Goal: Information Seeking & Learning: Learn about a topic

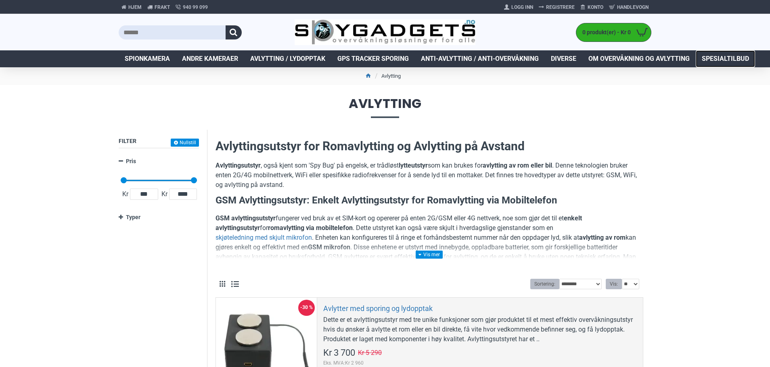
click at [720, 60] on span "Spesialtilbud" at bounding box center [724, 59] width 47 height 10
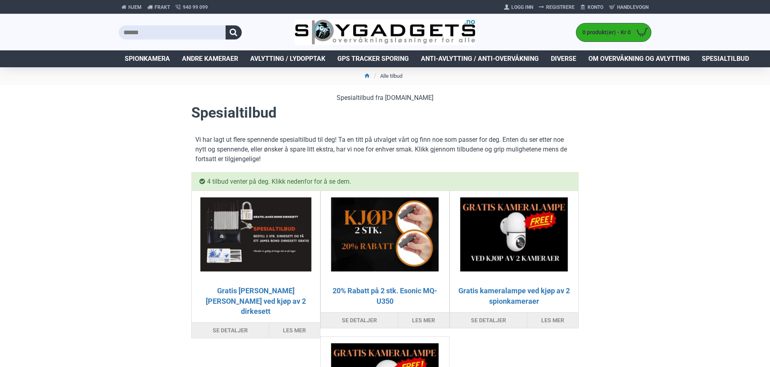
click at [564, 53] on link "Diverse" at bounding box center [564, 58] width 38 height 17
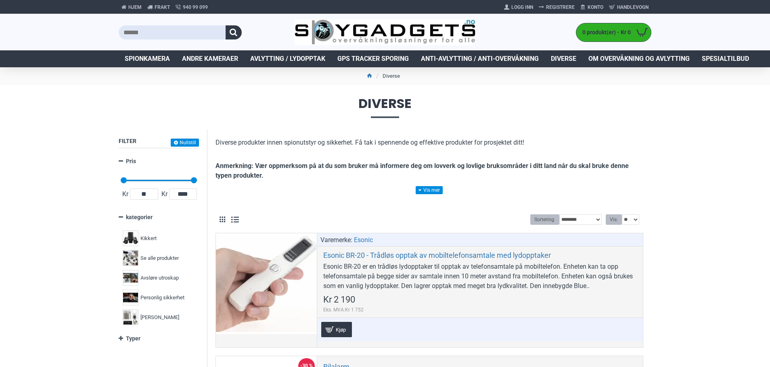
click at [289, 59] on span "Avlytting / Lydopptak" at bounding box center [287, 59] width 75 height 10
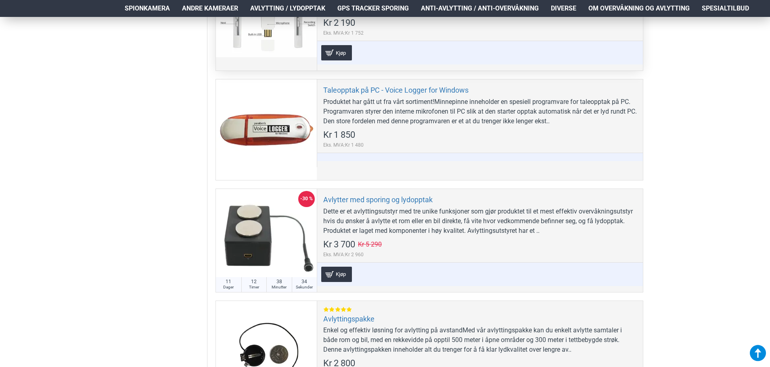
scroll to position [403, 0]
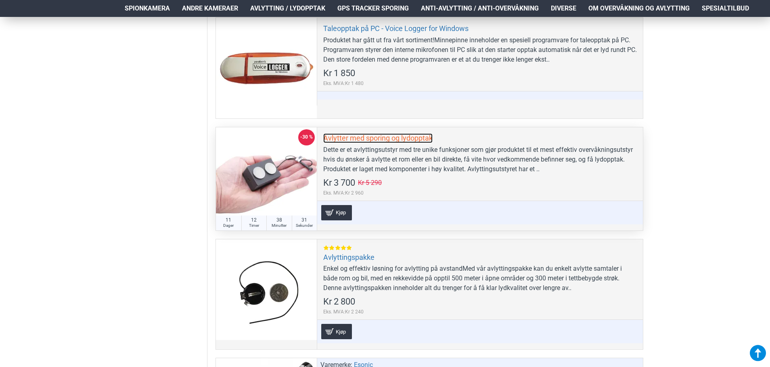
click at [356, 138] on link "Avlytter med sporing og lydopptak" at bounding box center [377, 138] width 109 height 9
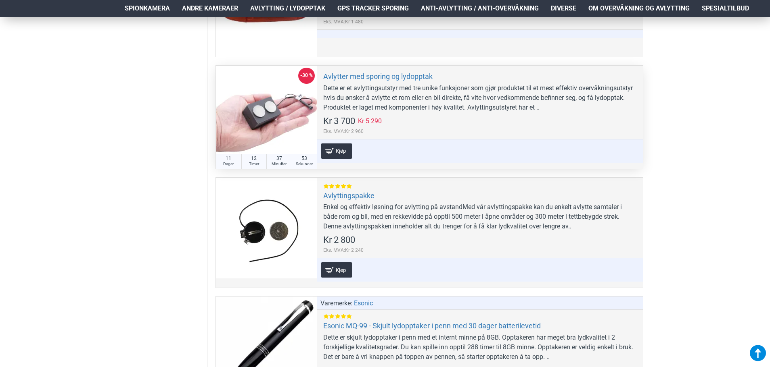
scroll to position [524, 0]
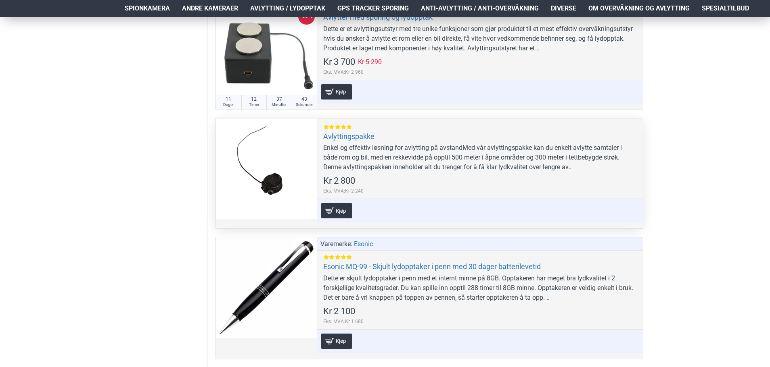
click at [363, 162] on div "Enkel og effektiv løsning for avlytting på avstandMed vår avlyttingspakke kan d…" at bounding box center [479, 157] width 313 height 29
click at [348, 138] on link "Avlyttingspakke" at bounding box center [348, 136] width 51 height 9
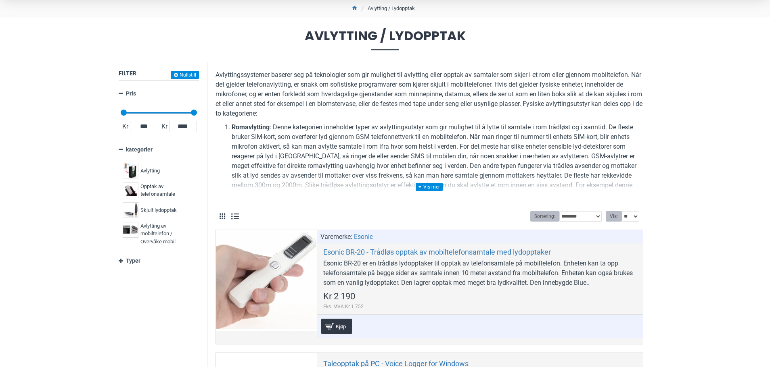
scroll to position [0, 0]
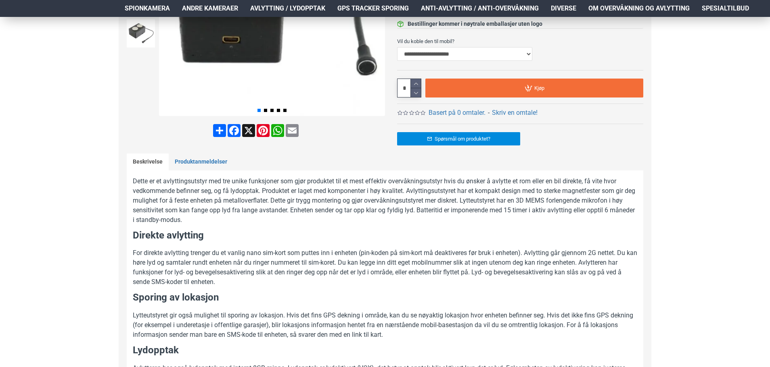
scroll to position [161, 0]
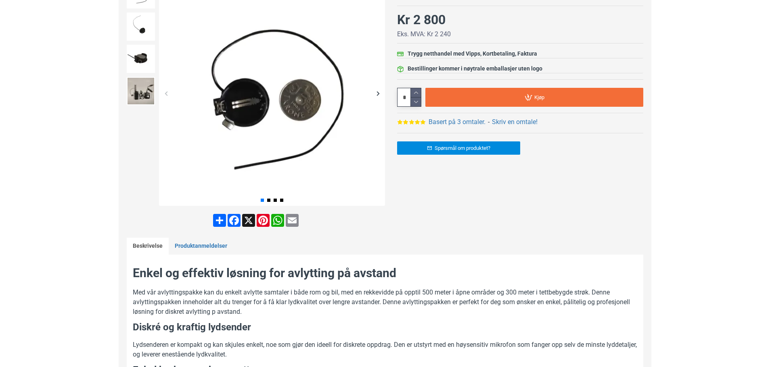
scroll to position [40, 0]
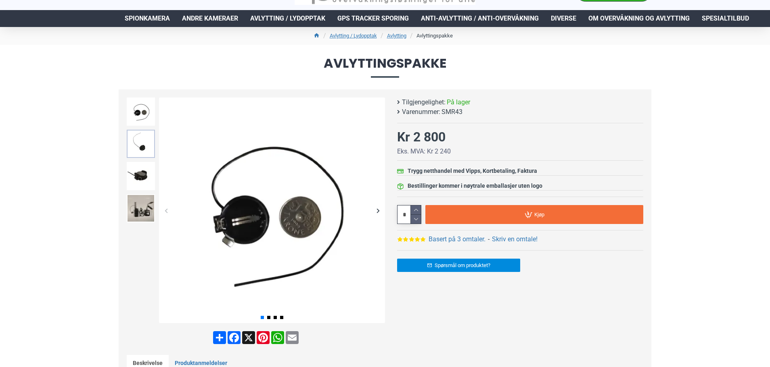
click at [131, 146] on img at bounding box center [141, 144] width 28 height 28
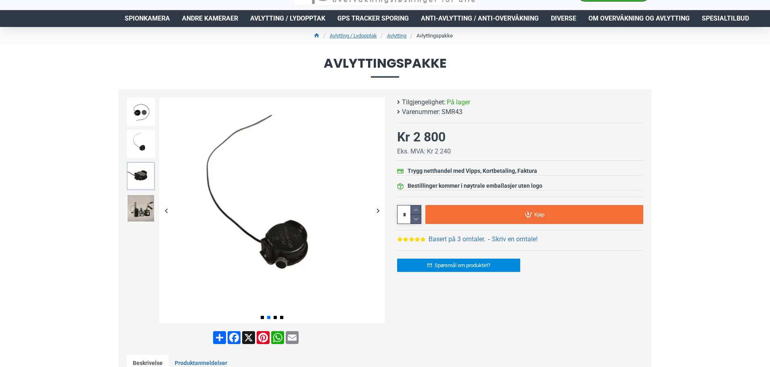
click at [141, 173] on img at bounding box center [141, 176] width 28 height 28
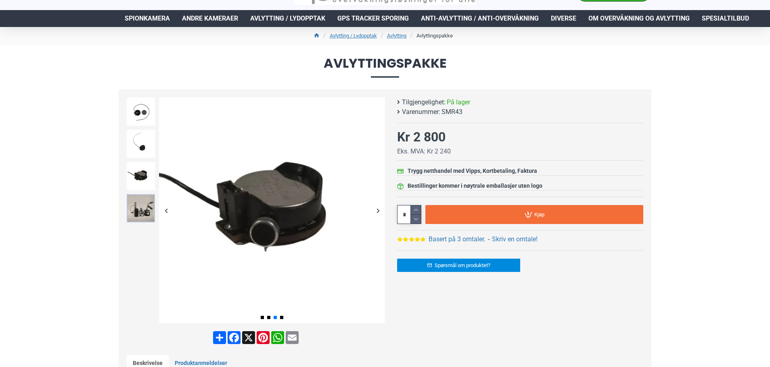
click at [140, 202] on img at bounding box center [141, 208] width 28 height 28
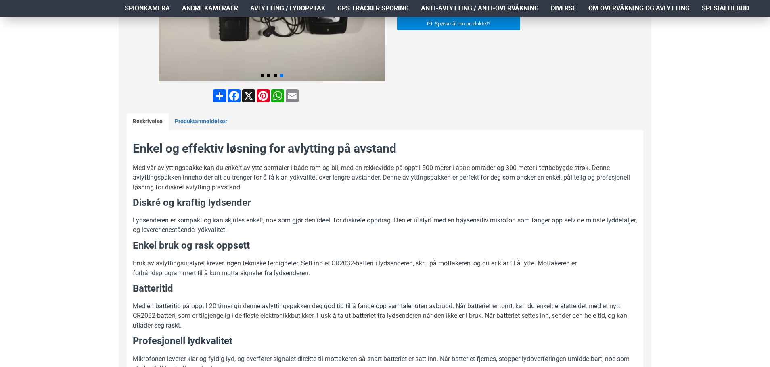
scroll to position [81, 0]
